Goal: Information Seeking & Learning: Learn about a topic

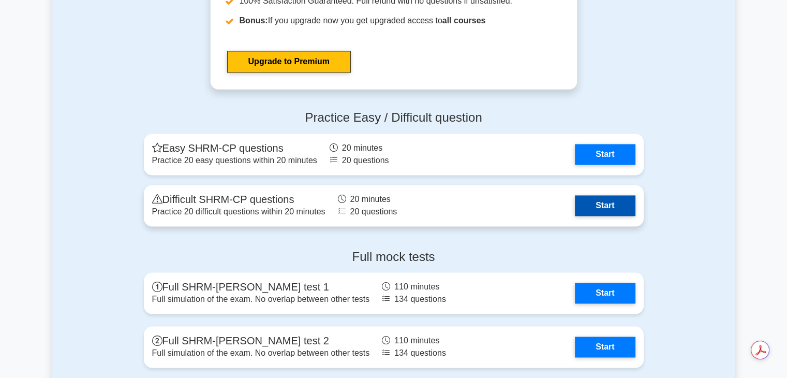
scroll to position [1553, 0]
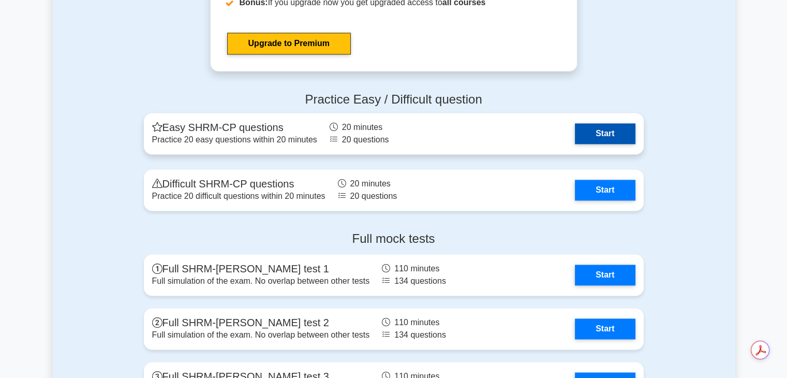
click at [599, 128] on link "Start" at bounding box center [605, 133] width 60 height 21
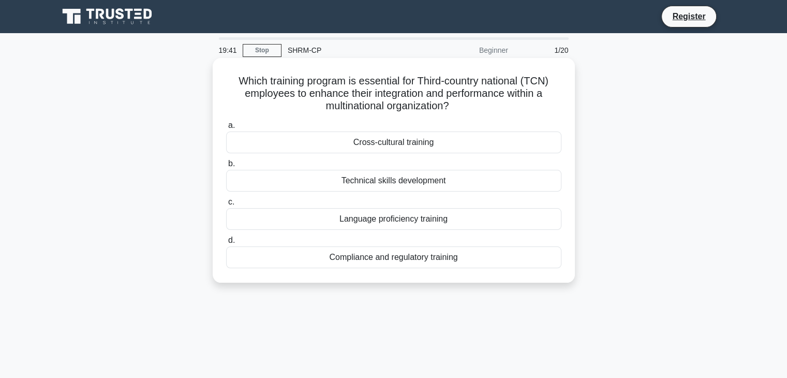
click at [378, 145] on div "Cross-cultural training" at bounding box center [393, 142] width 335 height 22
click at [226, 129] on input "a. Cross-cultural training" at bounding box center [226, 125] width 0 height 7
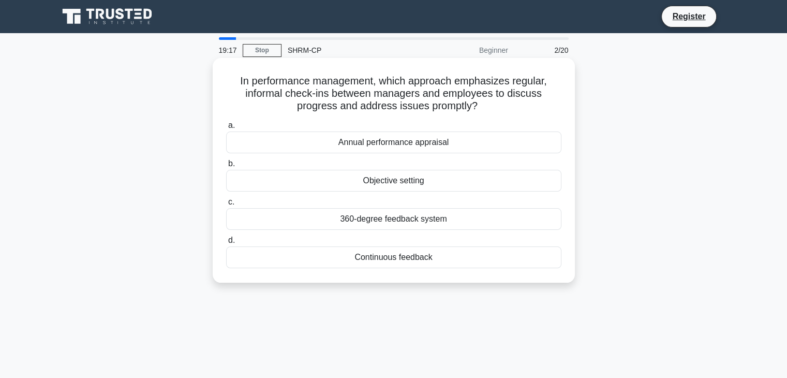
click at [313, 261] on div "Continuous feedback" at bounding box center [393, 257] width 335 height 22
click at [226, 244] on input "d. Continuous feedback" at bounding box center [226, 240] width 0 height 7
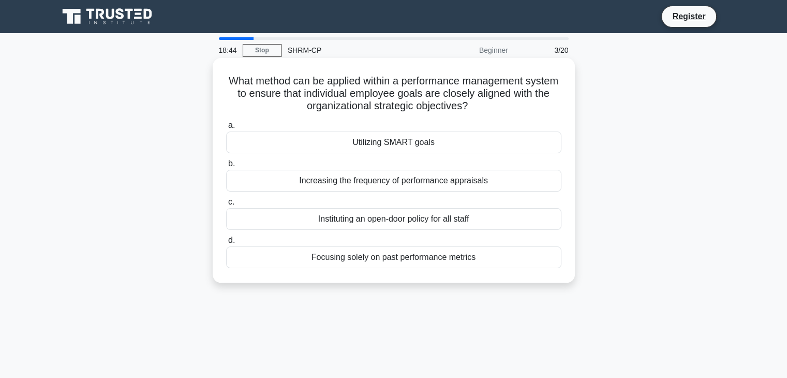
click at [371, 139] on div "Utilizing SMART goals" at bounding box center [393, 142] width 335 height 22
click at [226, 129] on input "a. Utilizing SMART goals" at bounding box center [226, 125] width 0 height 7
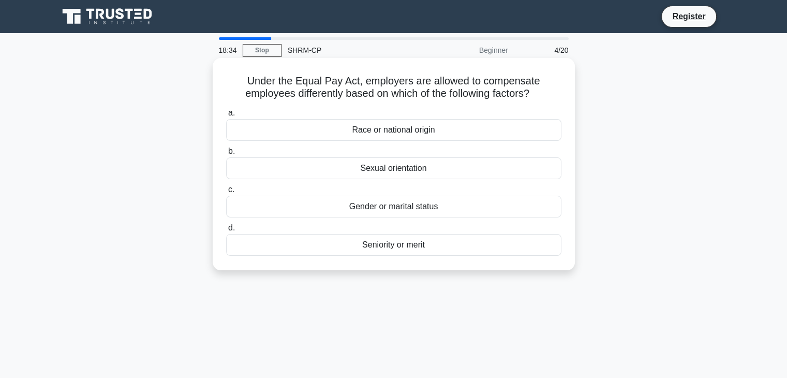
click at [387, 255] on div "Seniority or merit" at bounding box center [393, 245] width 335 height 22
click at [226, 231] on input "d. Seniority or merit" at bounding box center [226, 228] width 0 height 7
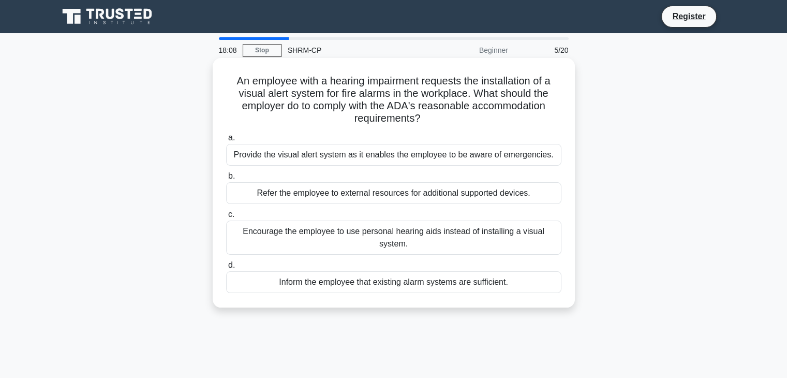
click at [303, 159] on div "Provide the visual alert system as it enables the employee to be aware of emerg…" at bounding box center [393, 155] width 335 height 22
click at [226, 141] on input "a. Provide the visual alert system as it enables the employee to be aware of em…" at bounding box center [226, 138] width 0 height 7
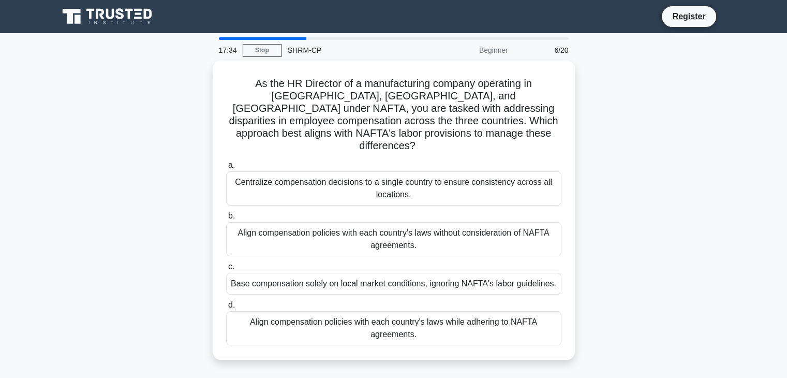
scroll to position [52, 0]
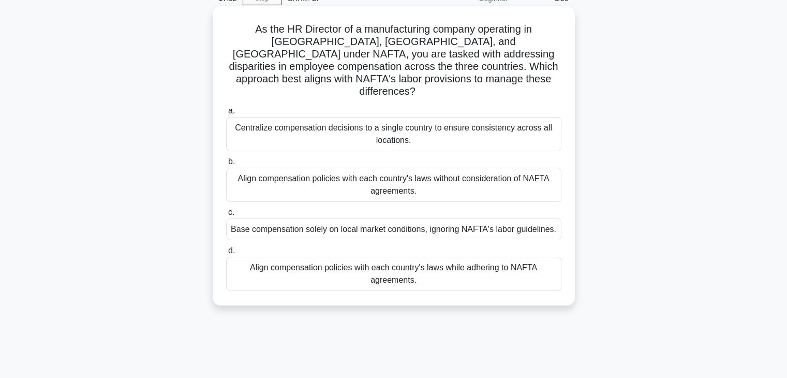
click at [307, 257] on div "Align compensation policies with each country's laws while adhering to NAFTA ag…" at bounding box center [393, 274] width 335 height 34
click at [226, 254] on input "d. Align compensation policies with each country's laws while adhering to NAFTA…" at bounding box center [226, 250] width 0 height 7
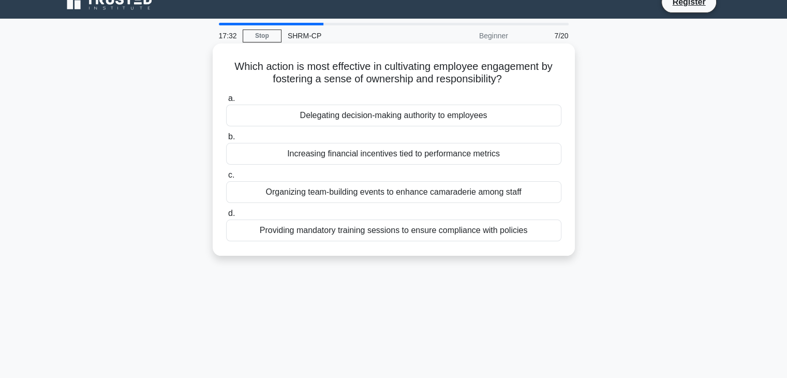
scroll to position [0, 0]
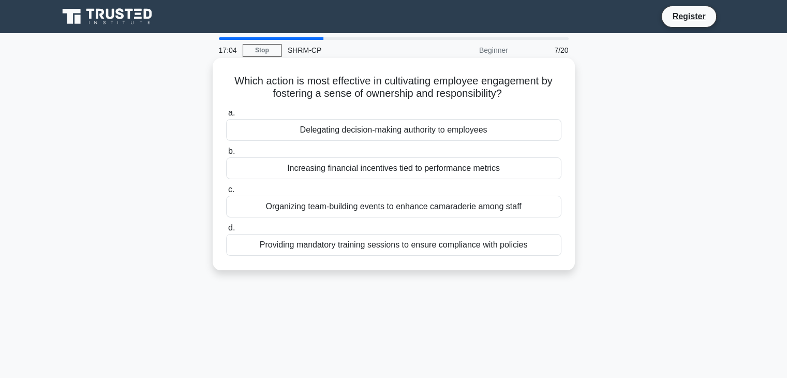
click at [305, 172] on div "Increasing financial incentives tied to performance metrics" at bounding box center [393, 168] width 335 height 22
click at [226, 155] on input "b. Increasing financial incentives tied to performance metrics" at bounding box center [226, 151] width 0 height 7
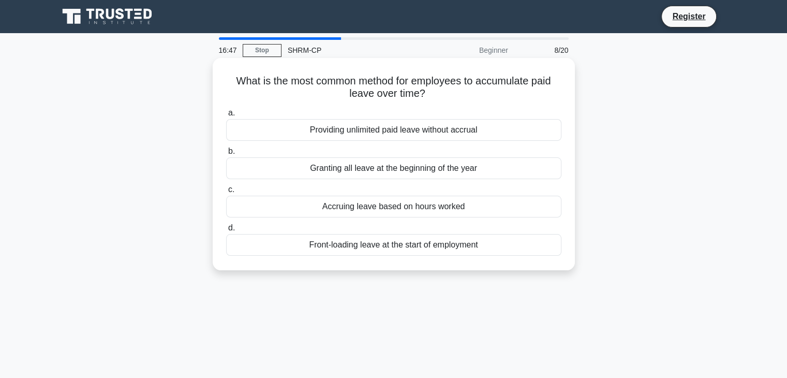
click at [243, 208] on div "Accruing leave based on hours worked" at bounding box center [393, 207] width 335 height 22
click at [226, 193] on input "c. Accruing leave based on hours worked" at bounding box center [226, 189] width 0 height 7
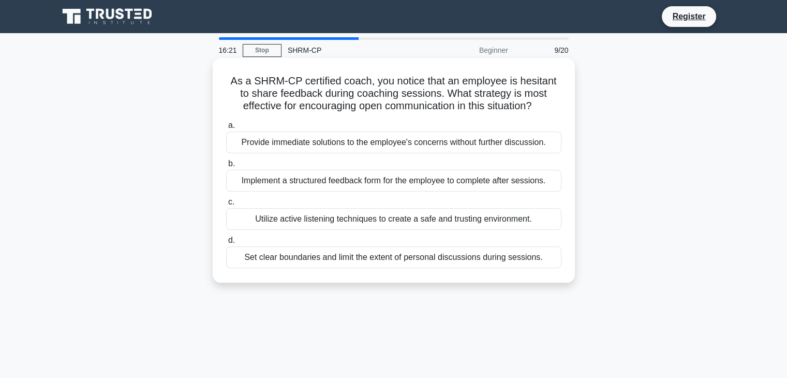
click at [363, 218] on div "Utilize active listening techniques to create a safe and trusting environment." at bounding box center [393, 219] width 335 height 22
click at [226, 206] on input "c. Utilize active listening techniques to create a safe and trusting environmen…" at bounding box center [226, 202] width 0 height 7
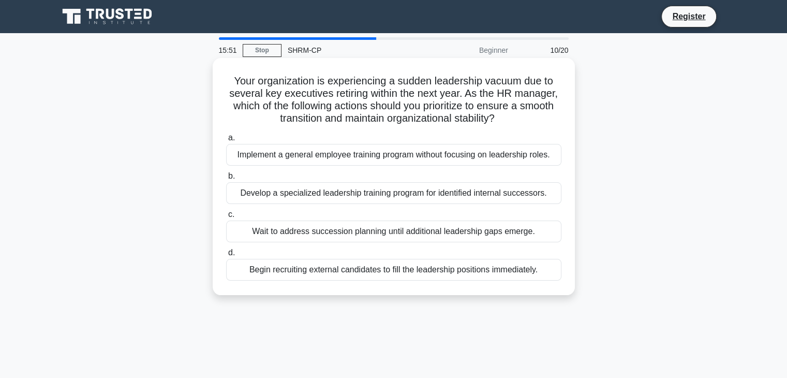
click at [257, 197] on div "Develop a specialized leadership training program for identified internal succe…" at bounding box center [393, 193] width 335 height 22
click at [226, 180] on input "b. Develop a specialized leadership training program for identified internal su…" at bounding box center [226, 176] width 0 height 7
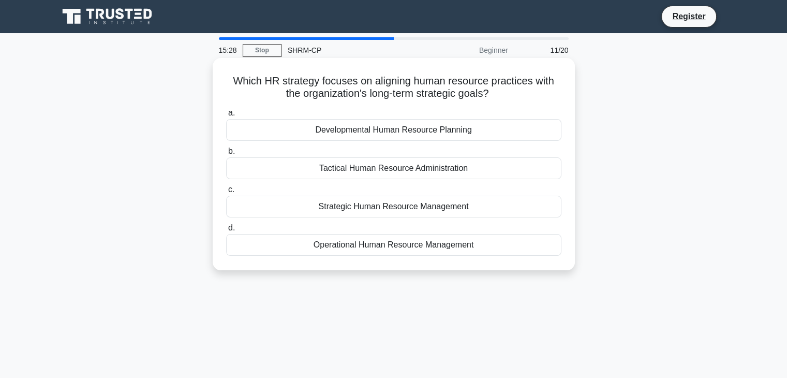
click at [329, 240] on div "Operational Human Resource Management" at bounding box center [393, 245] width 335 height 22
click at [226, 231] on input "d. Operational Human Resource Management" at bounding box center [226, 228] width 0 height 7
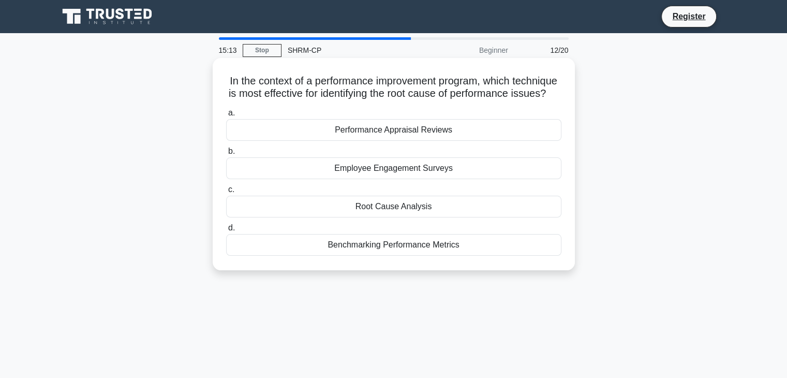
click at [350, 217] on div "Root Cause Analysis" at bounding box center [393, 207] width 335 height 22
click at [226, 193] on input "c. Root Cause Analysis" at bounding box center [226, 189] width 0 height 7
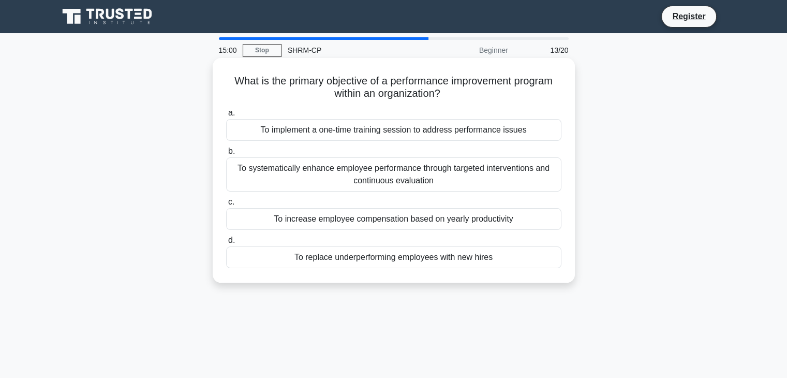
click at [335, 178] on div "To systematically enhance employee performance through targeted interventions a…" at bounding box center [393, 174] width 335 height 34
click at [226, 155] on input "b. To systematically enhance employee performance through targeted intervention…" at bounding box center [226, 151] width 0 height 7
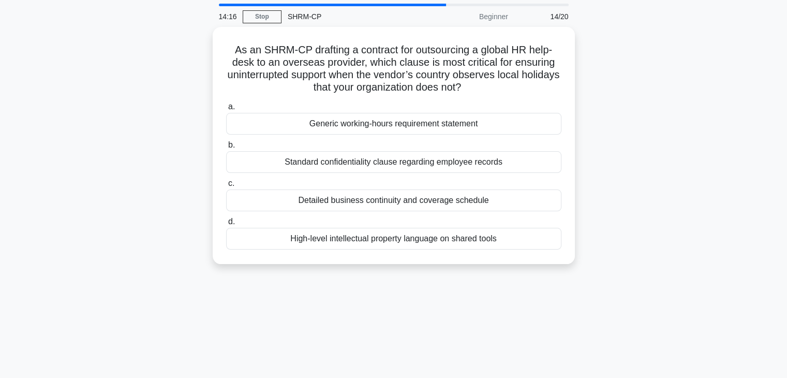
scroll to position [52, 0]
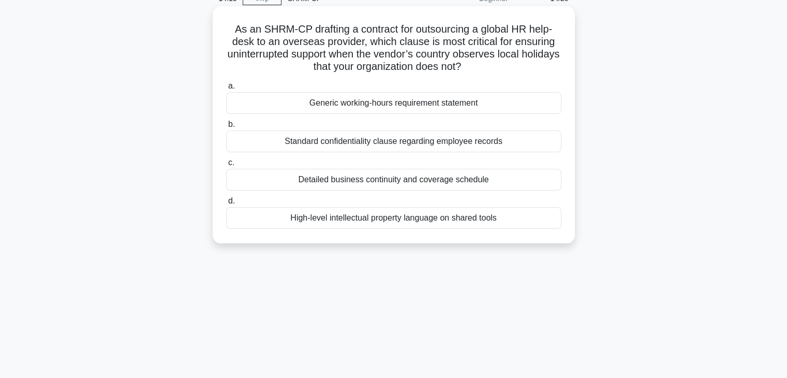
click at [389, 178] on div "Detailed business continuity and coverage schedule" at bounding box center [393, 180] width 335 height 22
click at [226, 166] on input "c. Detailed business continuity and coverage schedule" at bounding box center [226, 162] width 0 height 7
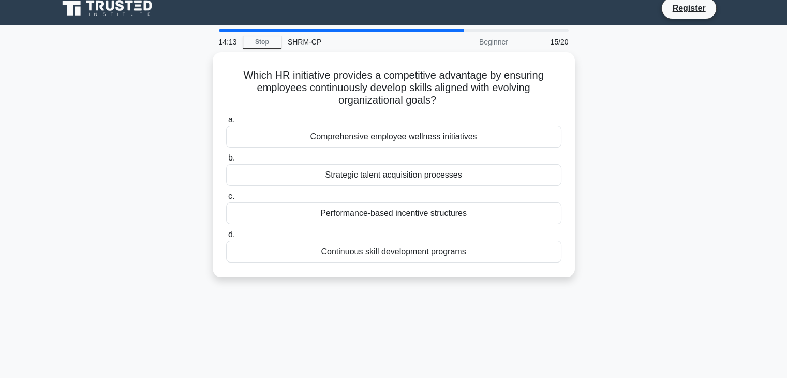
scroll to position [0, 0]
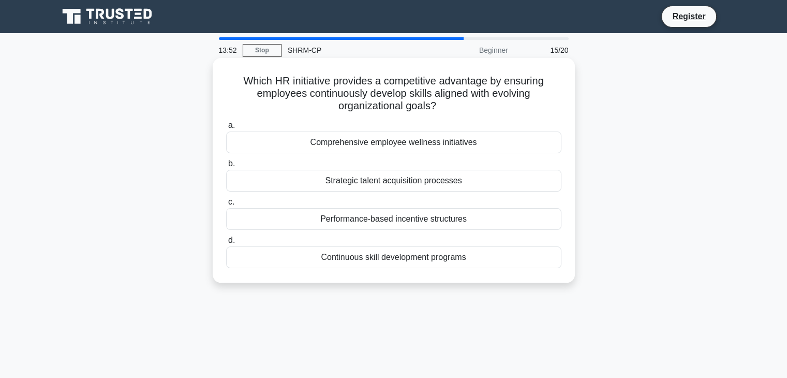
click at [429, 261] on div "Continuous skill development programs" at bounding box center [393, 257] width 335 height 22
click at [226, 244] on input "d. Continuous skill development programs" at bounding box center [226, 240] width 0 height 7
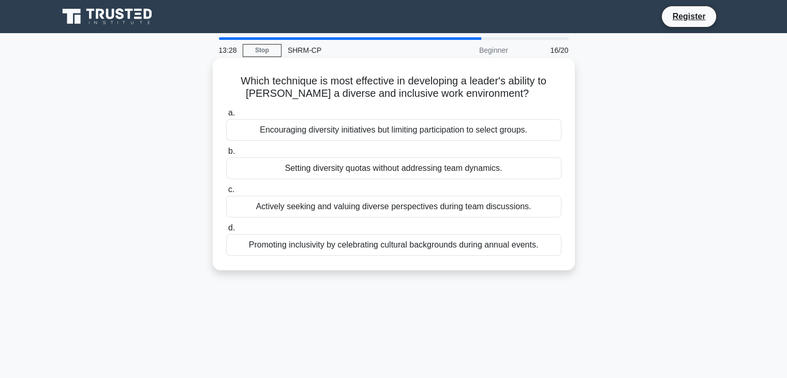
click at [403, 212] on div "Actively seeking and valuing diverse perspectives during team discussions." at bounding box center [393, 207] width 335 height 22
click at [226, 193] on input "c. Actively seeking and valuing diverse perspectives during team discussions." at bounding box center [226, 189] width 0 height 7
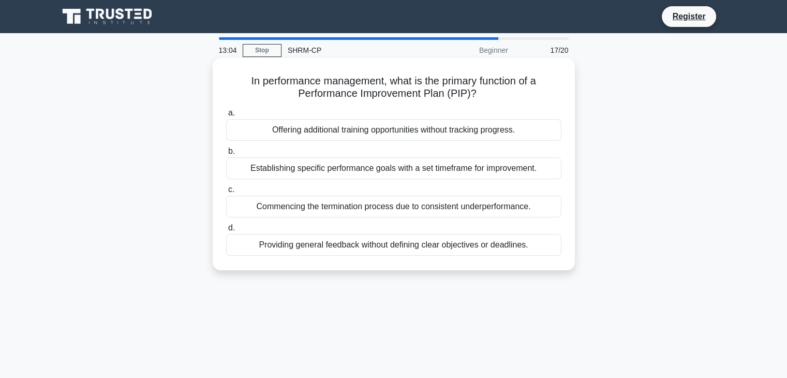
click at [280, 170] on div "Establishing specific performance goals with a set timeframe for improvement." at bounding box center [393, 168] width 335 height 22
click at [226, 155] on input "b. Establishing specific performance goals with a set timeframe for improvement." at bounding box center [226, 151] width 0 height 7
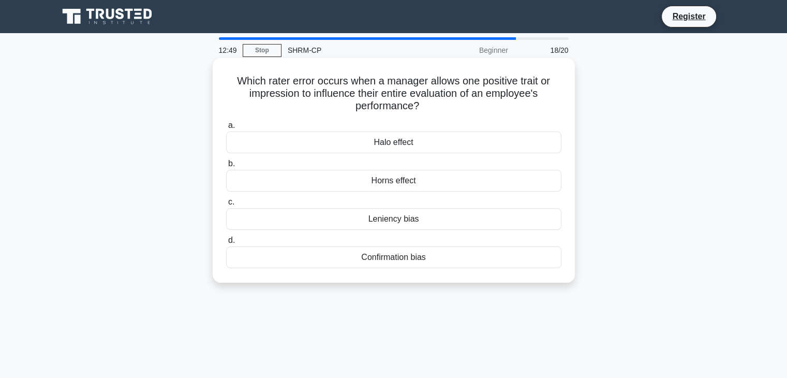
click at [364, 148] on div "Halo effect" at bounding box center [393, 142] width 335 height 22
click at [226, 129] on input "a. Halo effect" at bounding box center [226, 125] width 0 height 7
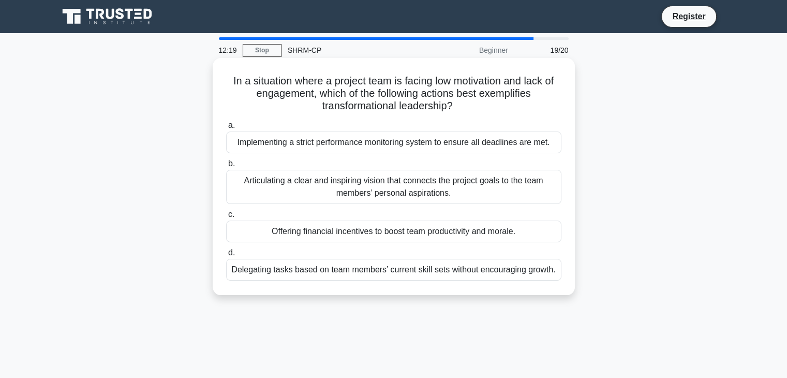
click at [236, 194] on div "Articulating a clear and inspiring vision that connects the project goals to th…" at bounding box center [393, 187] width 335 height 34
click at [226, 167] on input "b. Articulating a clear and inspiring vision that connects the project goals to…" at bounding box center [226, 163] width 0 height 7
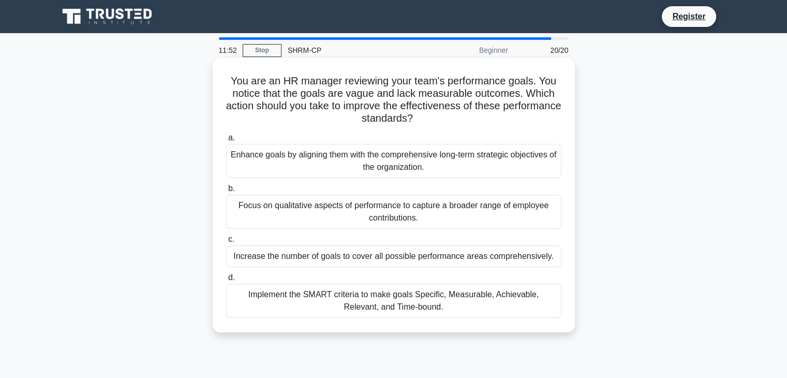
click at [428, 314] on div "Implement the SMART criteria to make goals Specific, Measurable, Achievable, Re…" at bounding box center [393, 301] width 335 height 34
click at [226, 281] on input "d. Implement the SMART criteria to make goals Specific, Measurable, Achievable,…" at bounding box center [226, 277] width 0 height 7
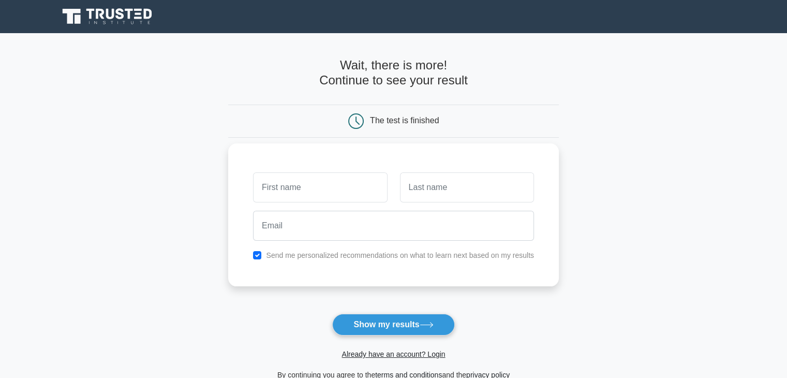
click at [377, 256] on label "Send me personalized recommendations on what to learn next based on my results" at bounding box center [400, 255] width 268 height 8
click at [317, 257] on label "Send me personalized recommendations on what to learn next based on my results" at bounding box center [400, 255] width 268 height 8
click at [256, 254] on input "checkbox" at bounding box center [257, 255] width 8 height 8
checkbox input "false"
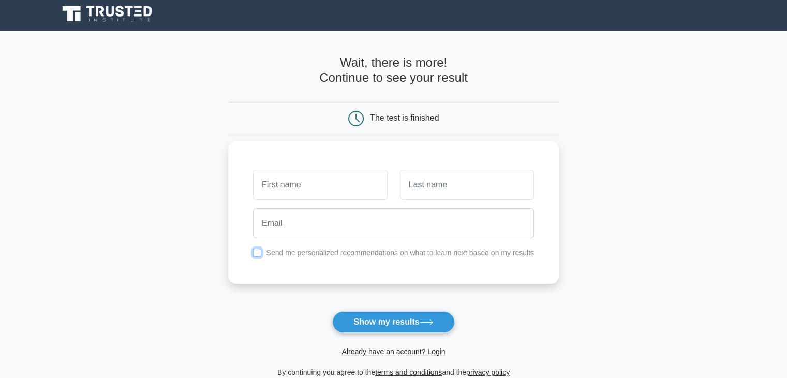
scroll to position [52, 0]
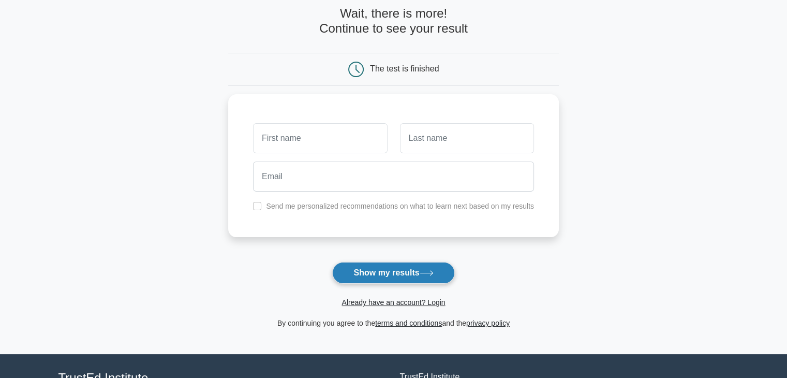
click at [348, 266] on button "Show my results" at bounding box center [393, 273] width 122 height 22
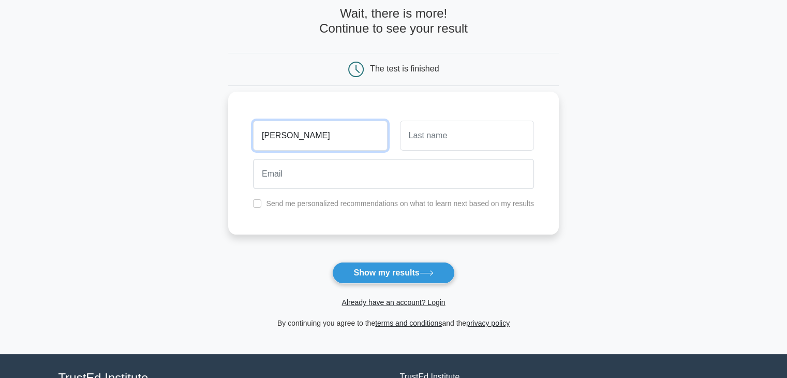
type input "jason"
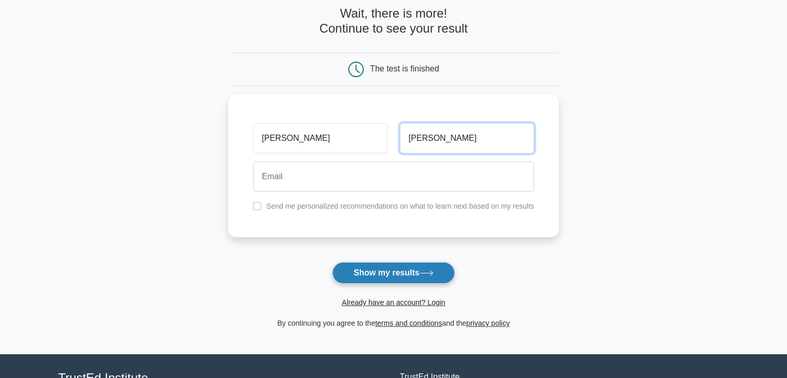
type input "cox"
click at [410, 277] on button "Show my results" at bounding box center [393, 273] width 122 height 22
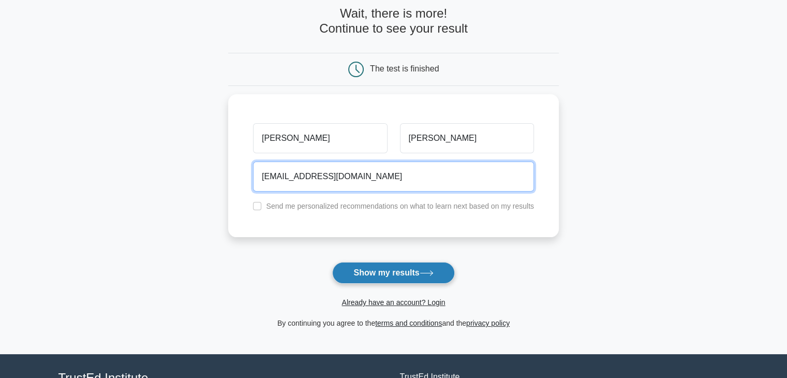
type input "beekydoggg@gmail.com"
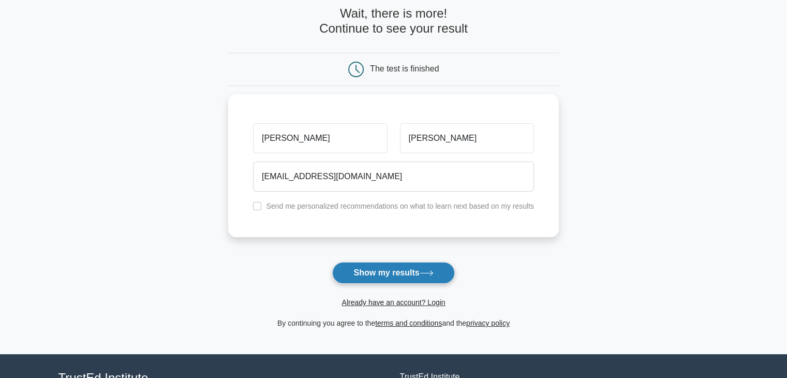
click at [409, 276] on button "Show my results" at bounding box center [393, 273] width 122 height 22
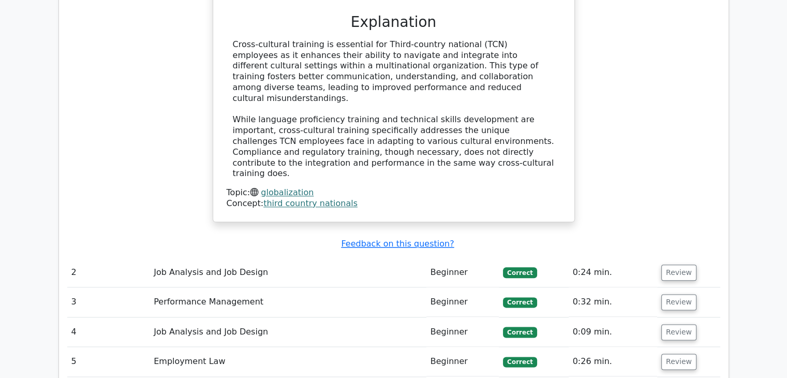
scroll to position [1398, 0]
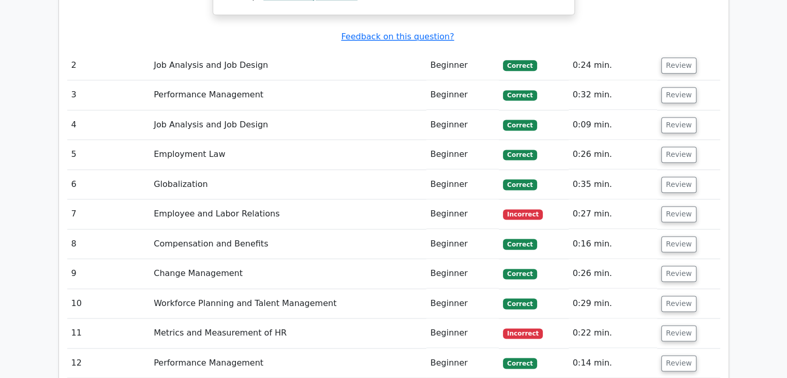
click at [222, 199] on td "Employee and Labor Relations" at bounding box center [288, 214] width 277 height 30
click at [669, 206] on button "Review" at bounding box center [679, 214] width 35 height 16
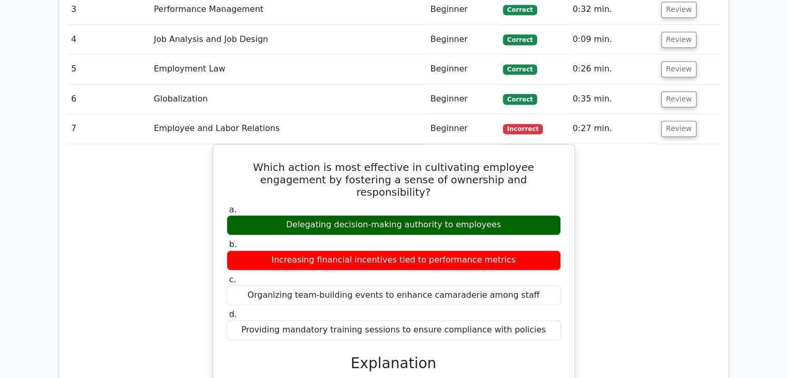
scroll to position [1501, 0]
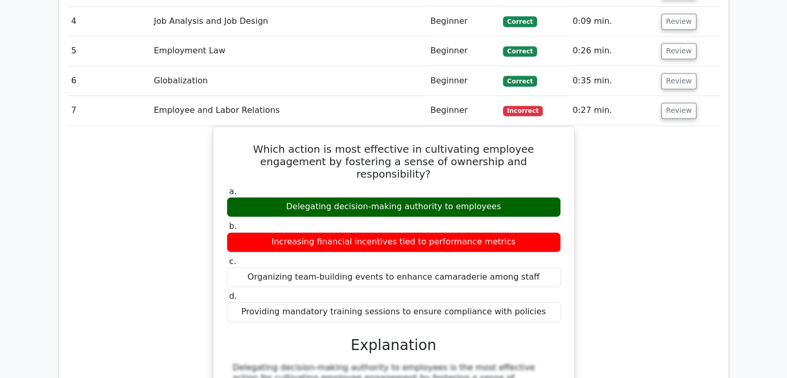
click at [524, 106] on span "Incorrect" at bounding box center [523, 111] width 40 height 10
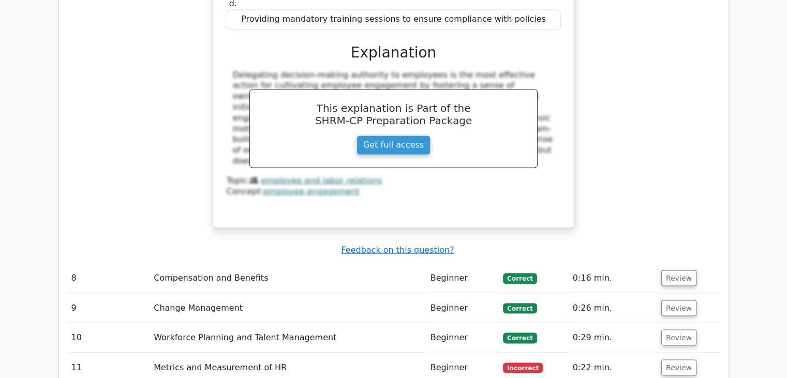
scroll to position [1812, 0]
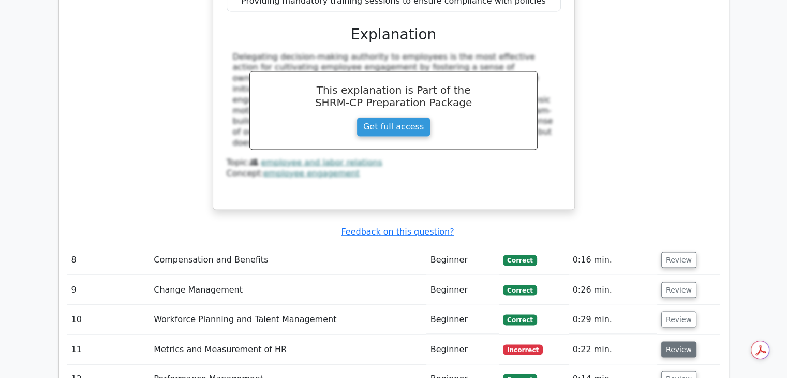
click at [669, 341] on button "Review" at bounding box center [679, 349] width 35 height 16
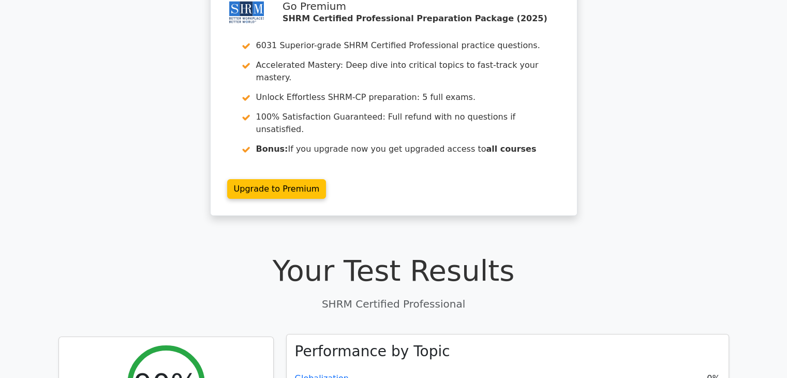
scroll to position [0, 0]
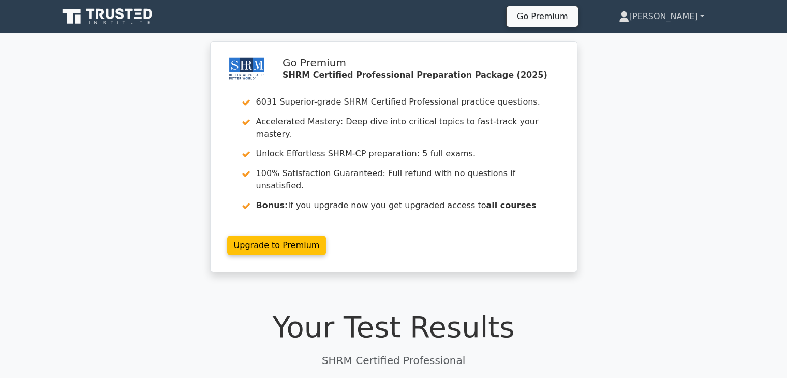
click at [688, 22] on link "Jason" at bounding box center [661, 16] width 135 height 21
click at [664, 44] on link "Profile" at bounding box center [636, 41] width 82 height 17
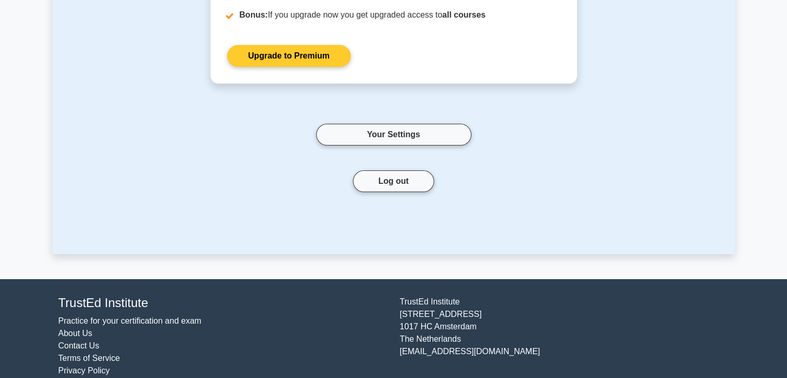
scroll to position [246, 0]
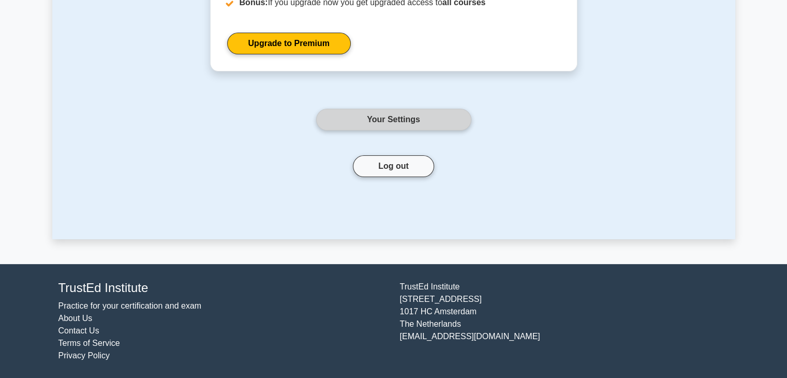
click at [398, 120] on link "Your Settings" at bounding box center [393, 120] width 155 height 22
